Goal: Find specific page/section: Find specific page/section

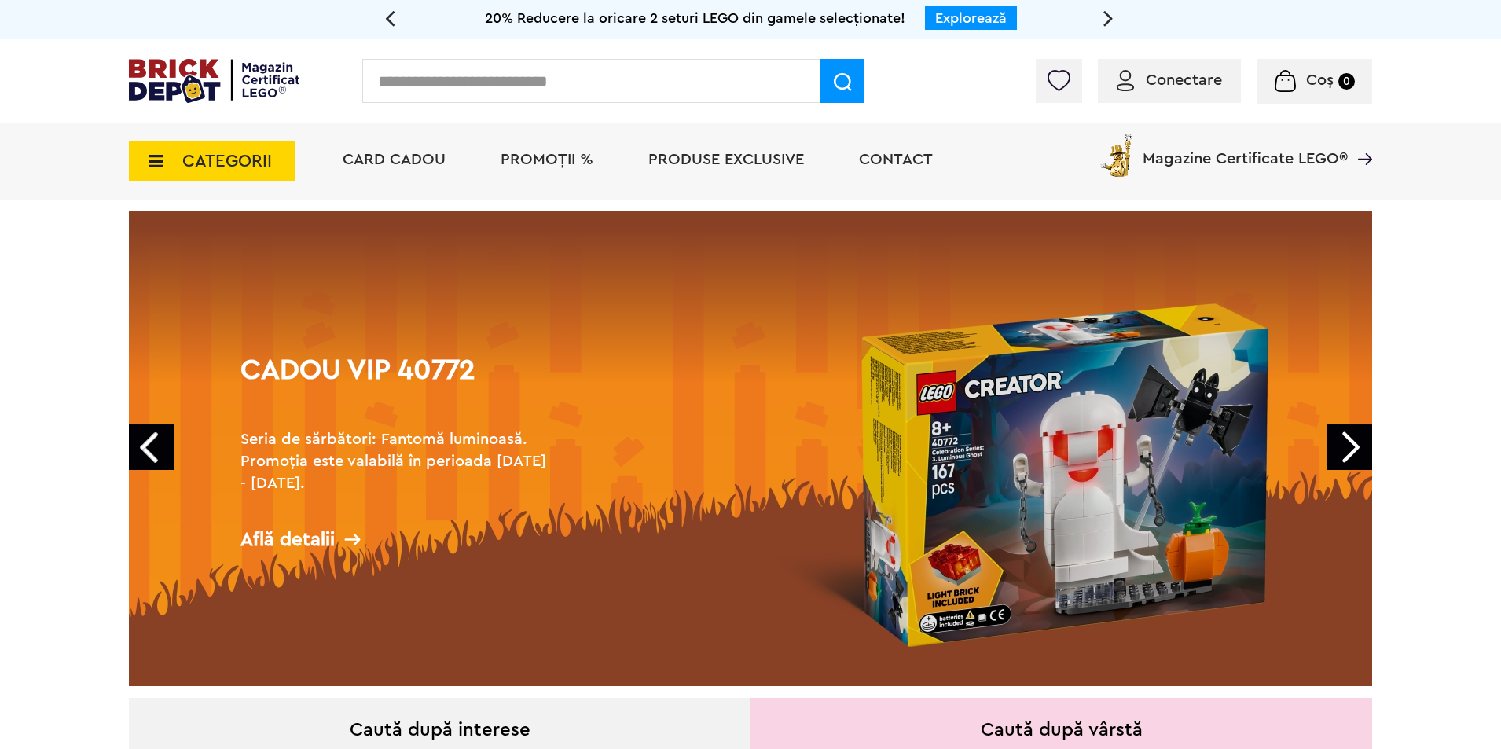
click at [1229, 161] on span "Magazine Certificate LEGO®" at bounding box center [1245, 148] width 205 height 36
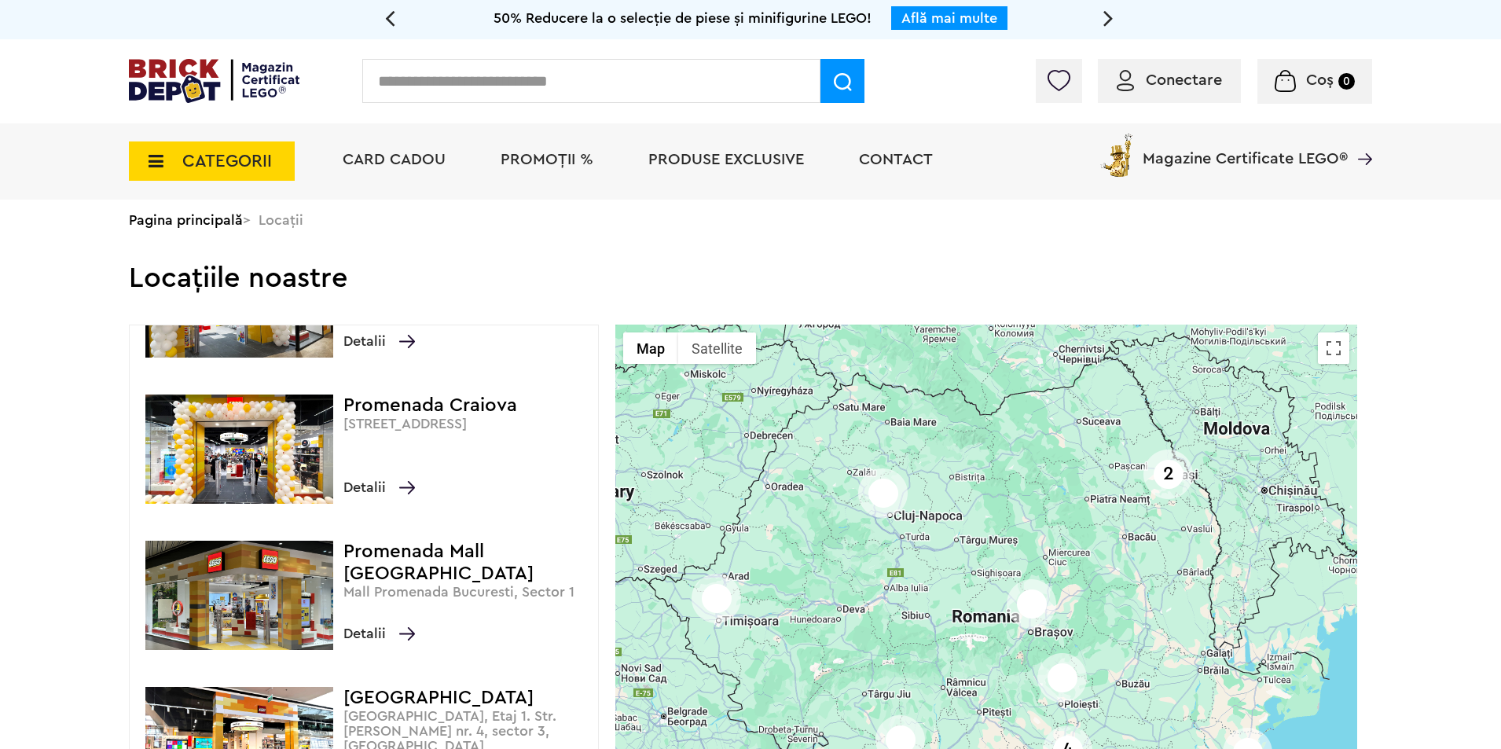
scroll to position [160, 0]
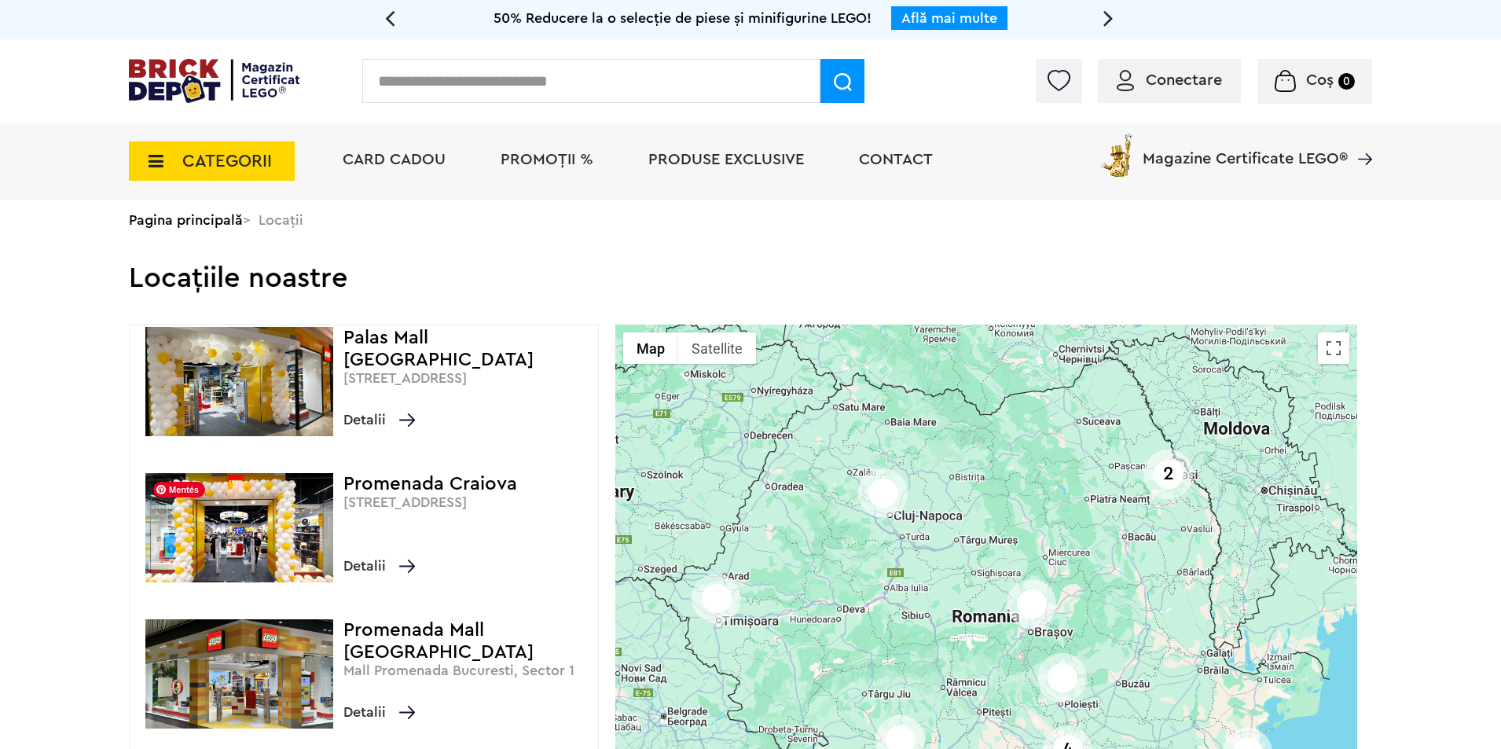
click at [284, 516] on img at bounding box center [239, 527] width 188 height 109
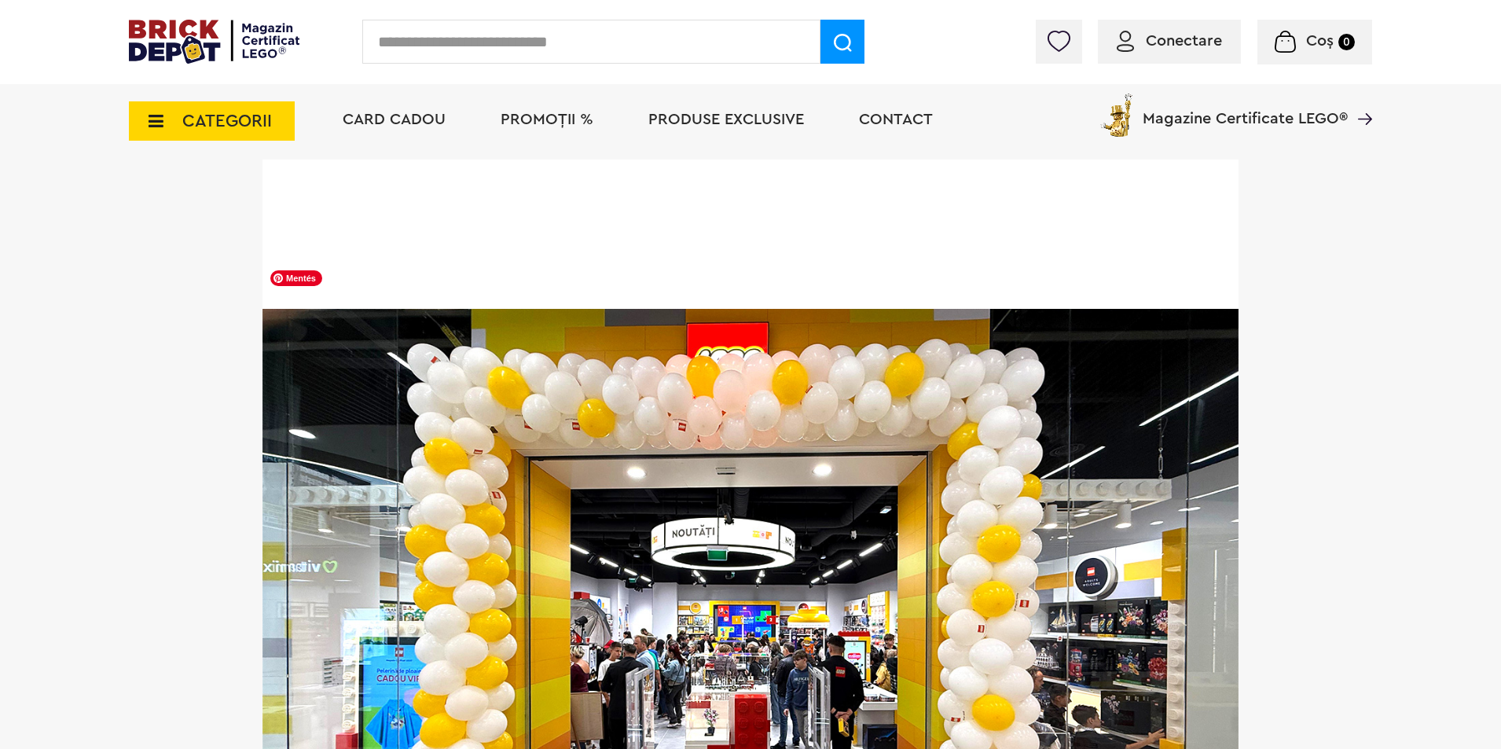
scroll to position [786, 0]
